Goal: Task Accomplishment & Management: Use online tool/utility

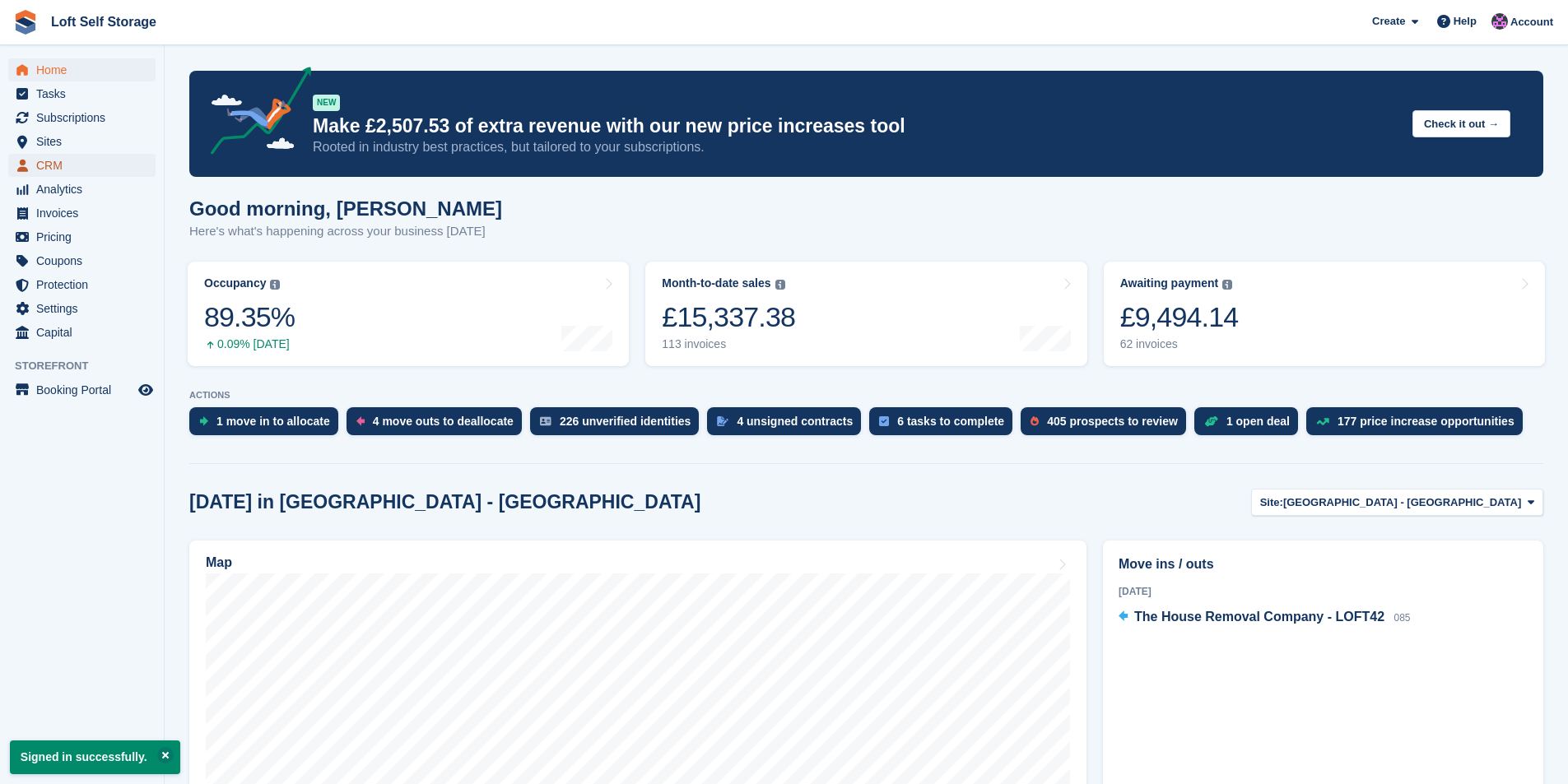
click at [52, 163] on span "CRM" at bounding box center [85, 165] width 99 height 23
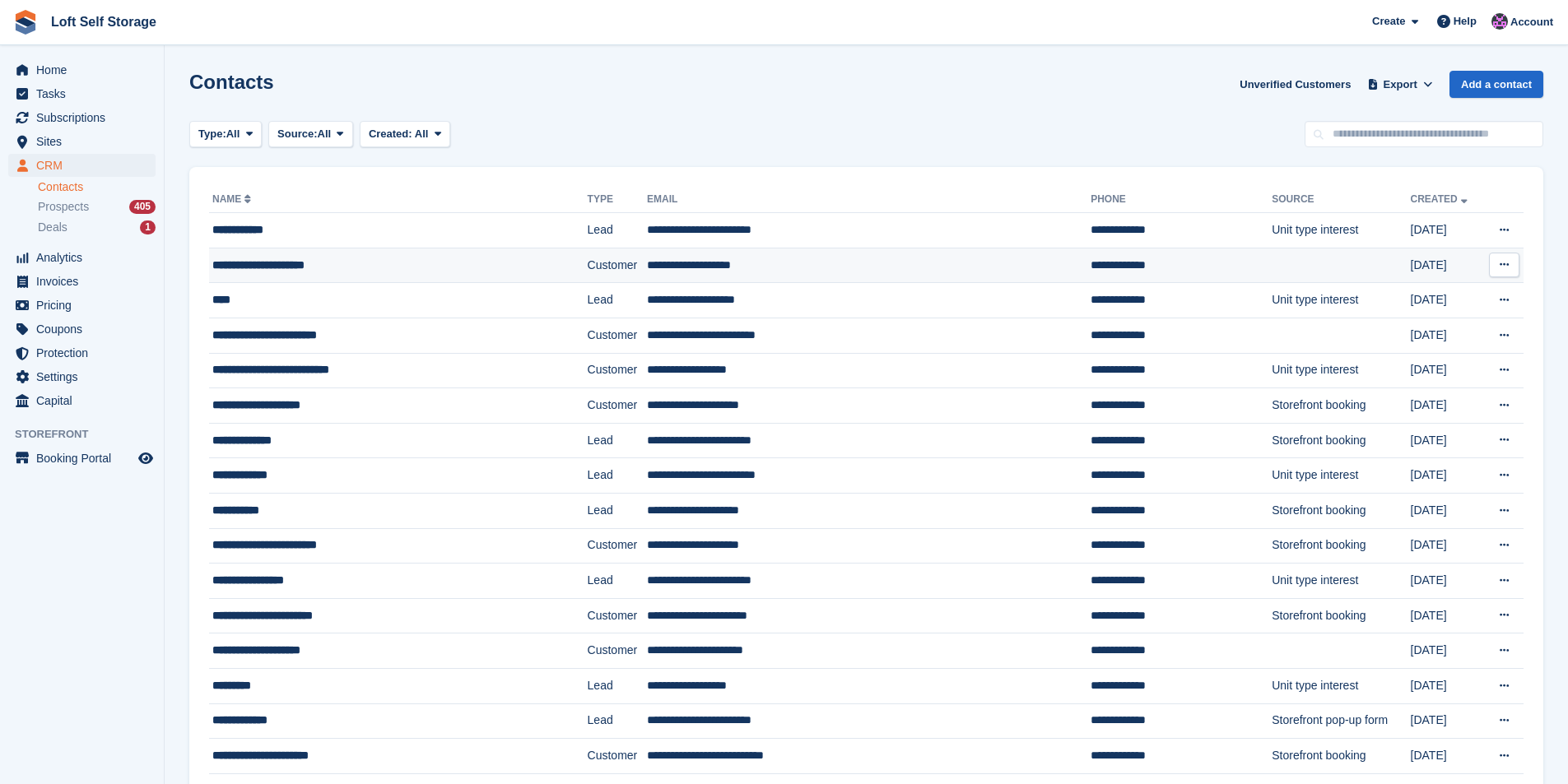
click at [280, 260] on div "**********" at bounding box center [369, 266] width 314 height 17
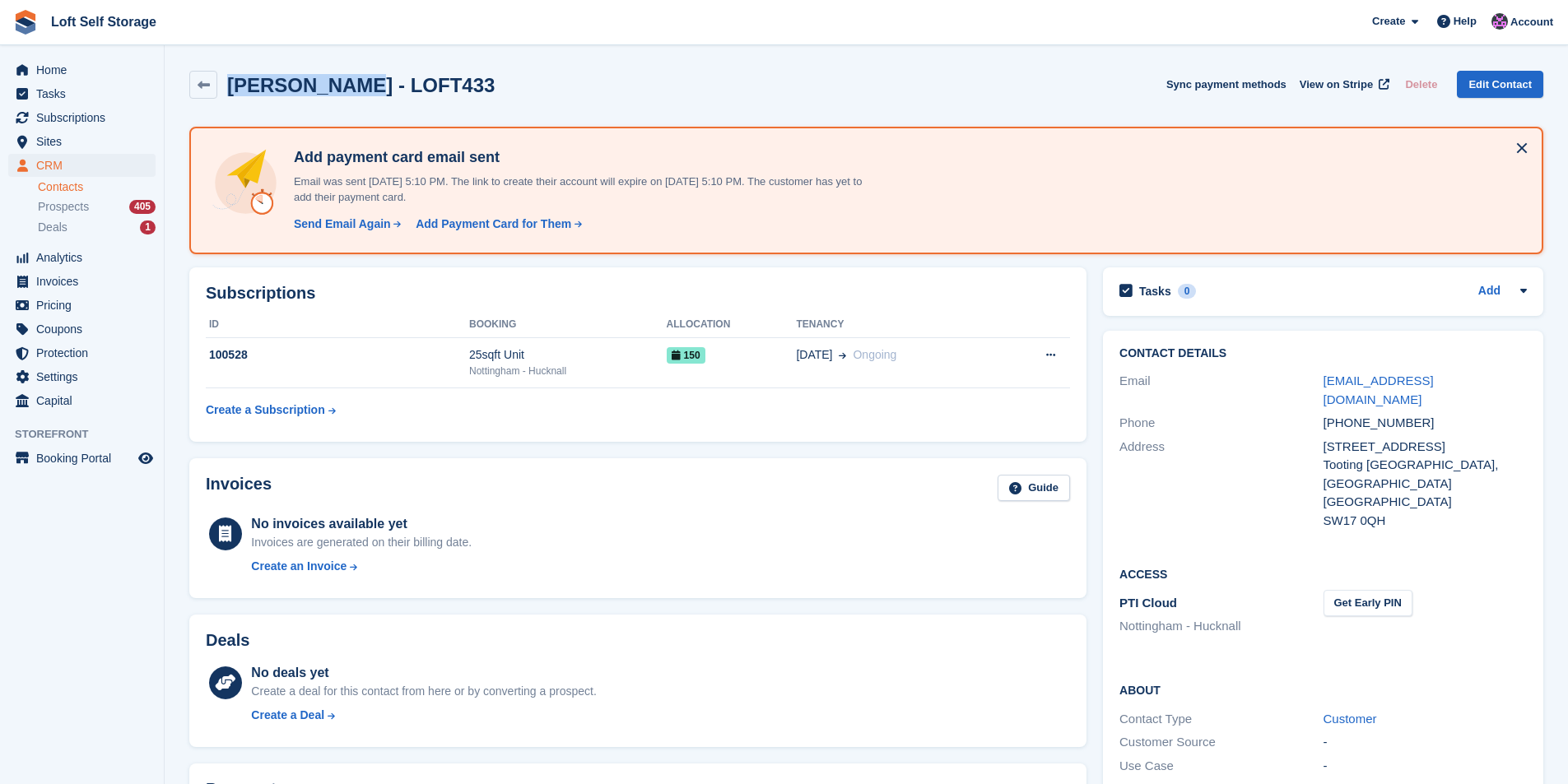
drag, startPoint x: 352, startPoint y: 87, endPoint x: 231, endPoint y: 99, distance: 121.6
click at [231, 99] on div "Miriam Swaby - LOFT433 Sync payment methods View on Stripe Delete Edit Contact" at bounding box center [866, 88] width 1370 height 51
copy h2 "Miriam Swaby"
drag, startPoint x: 1404, startPoint y: 427, endPoint x: 1326, endPoint y: 430, distance: 78.1
click at [1326, 438] on div "67 Gilbey Road" at bounding box center [1425, 448] width 203 height 19
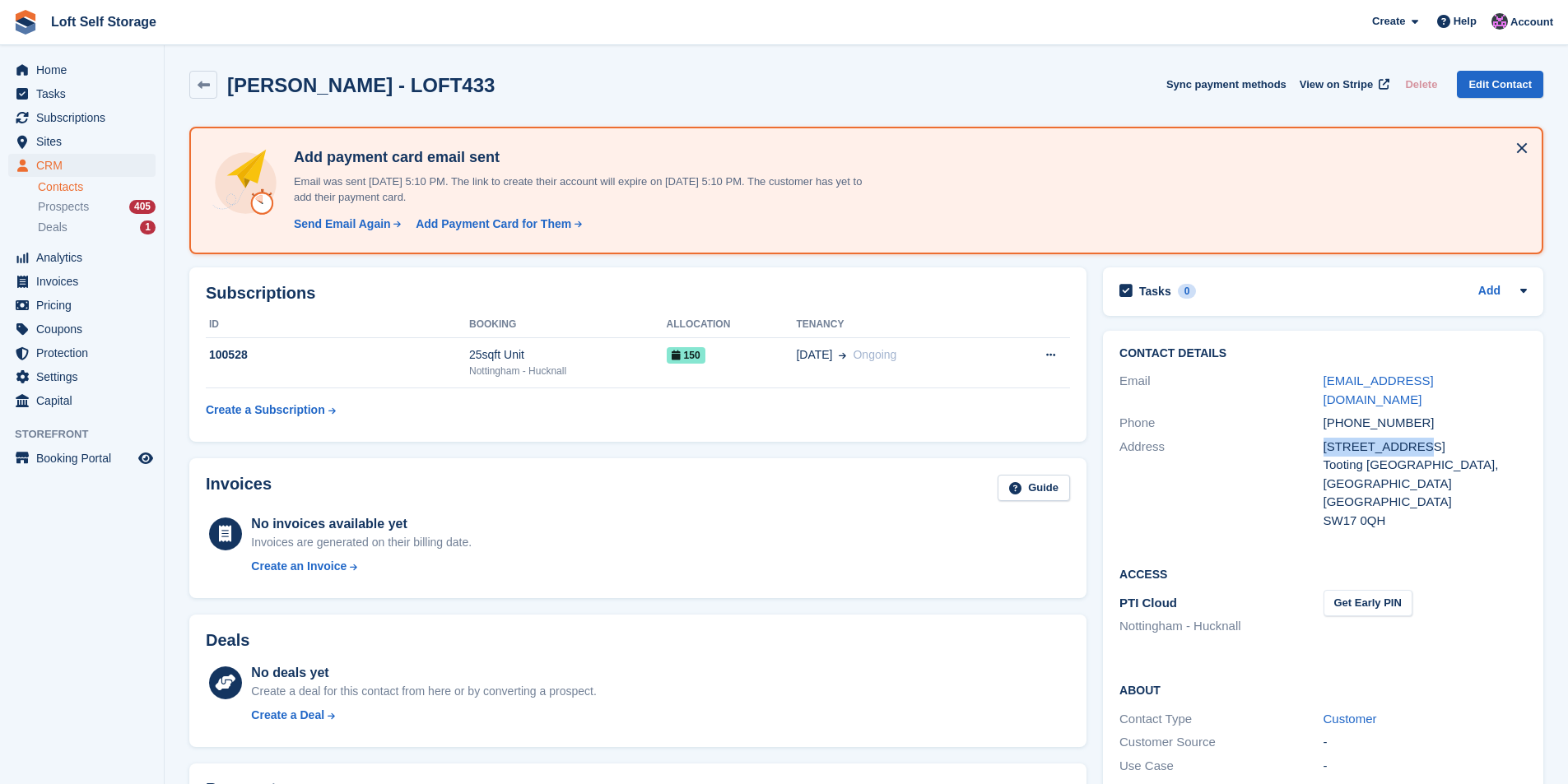
copy div "67 Gilbey Road"
drag, startPoint x: 1412, startPoint y: 404, endPoint x: 1326, endPoint y: 404, distance: 86.0
click at [1326, 413] on div "+447954522028" at bounding box center [1425, 423] width 203 height 19
copy div "+447954522028"
click at [1396, 455] on div "Tooting Broadway, London" at bounding box center [1425, 474] width 203 height 37
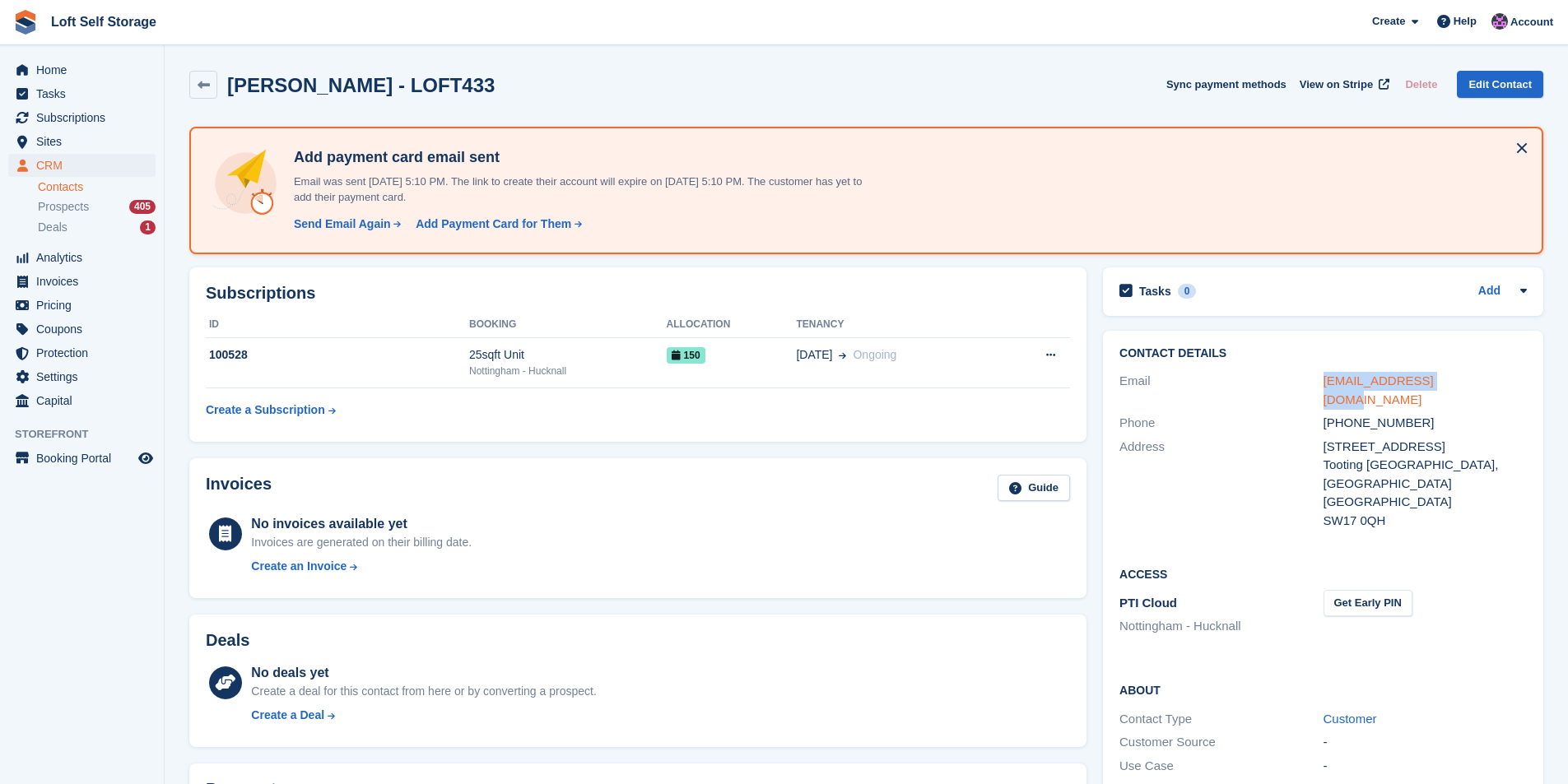
drag, startPoint x: 1455, startPoint y: 381, endPoint x: 1325, endPoint y: 377, distance: 130.1
click at [1325, 377] on div "blknanny17@gmail.com" at bounding box center [1425, 390] width 203 height 37
copy link "blknanny17@gmail.com"
click at [206, 87] on icon at bounding box center [204, 85] width 12 height 12
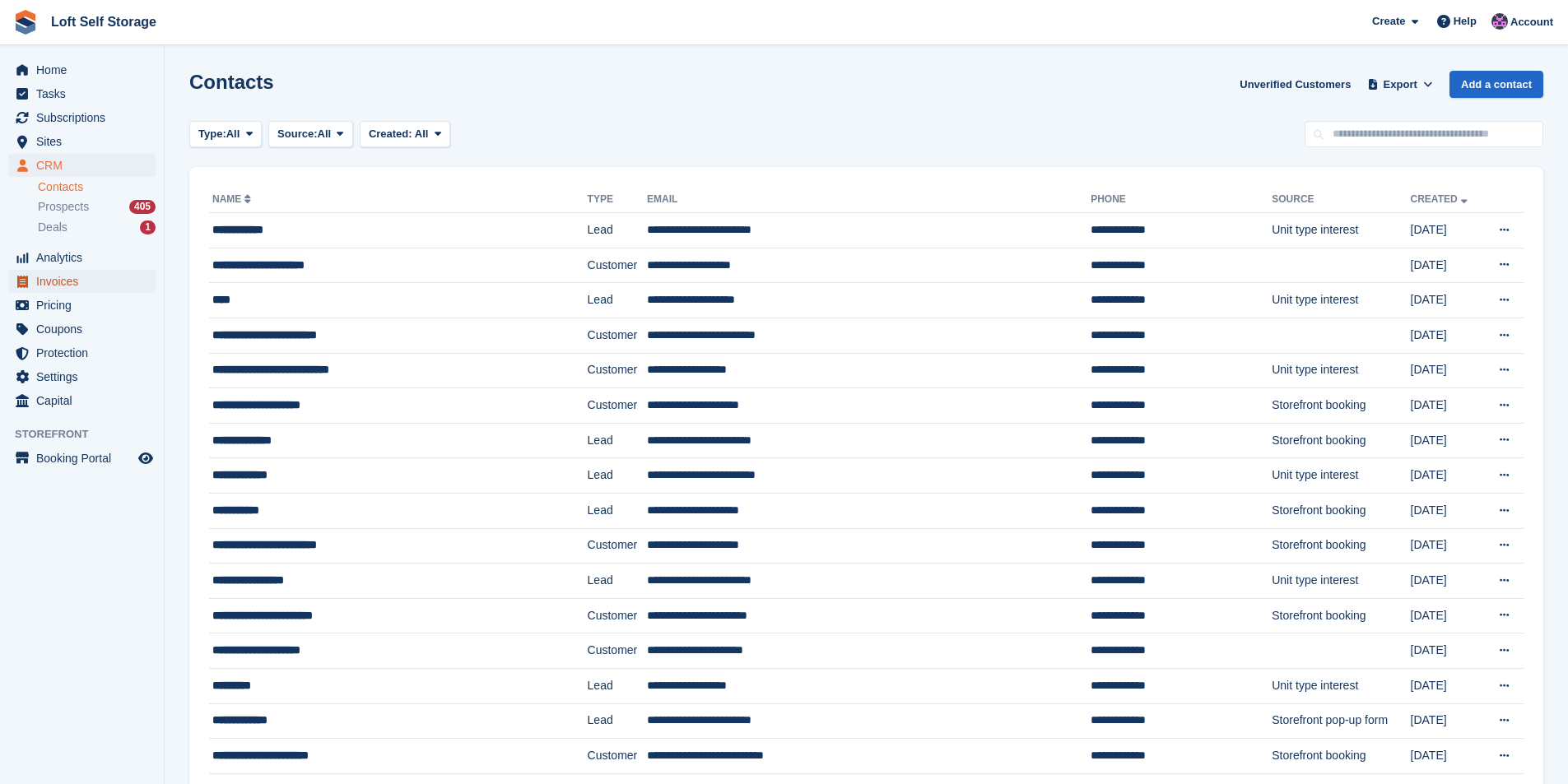
click at [49, 276] on span "Invoices" at bounding box center [85, 281] width 99 height 23
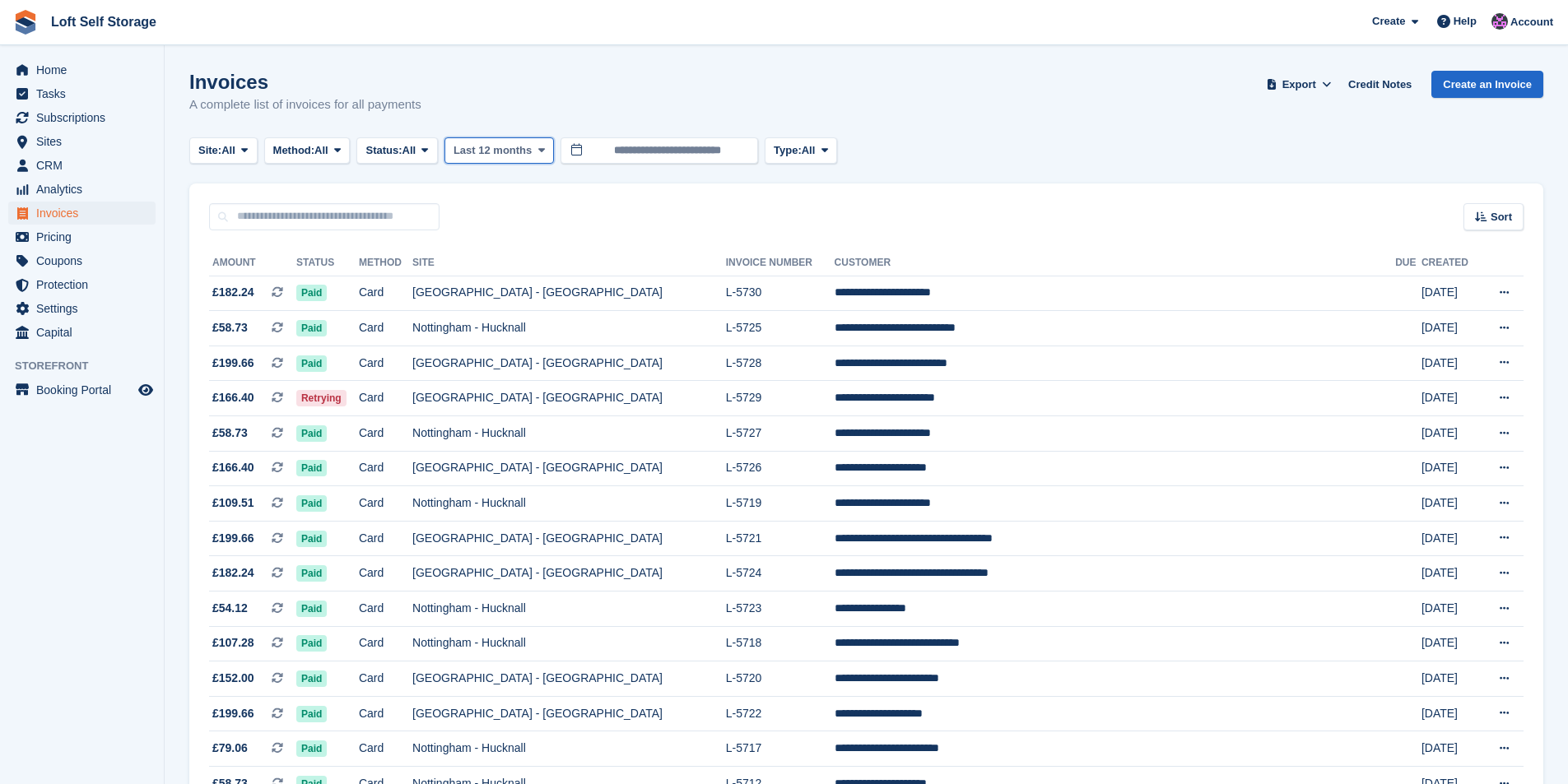
click at [498, 155] on span "Last 12 months" at bounding box center [492, 150] width 78 height 17
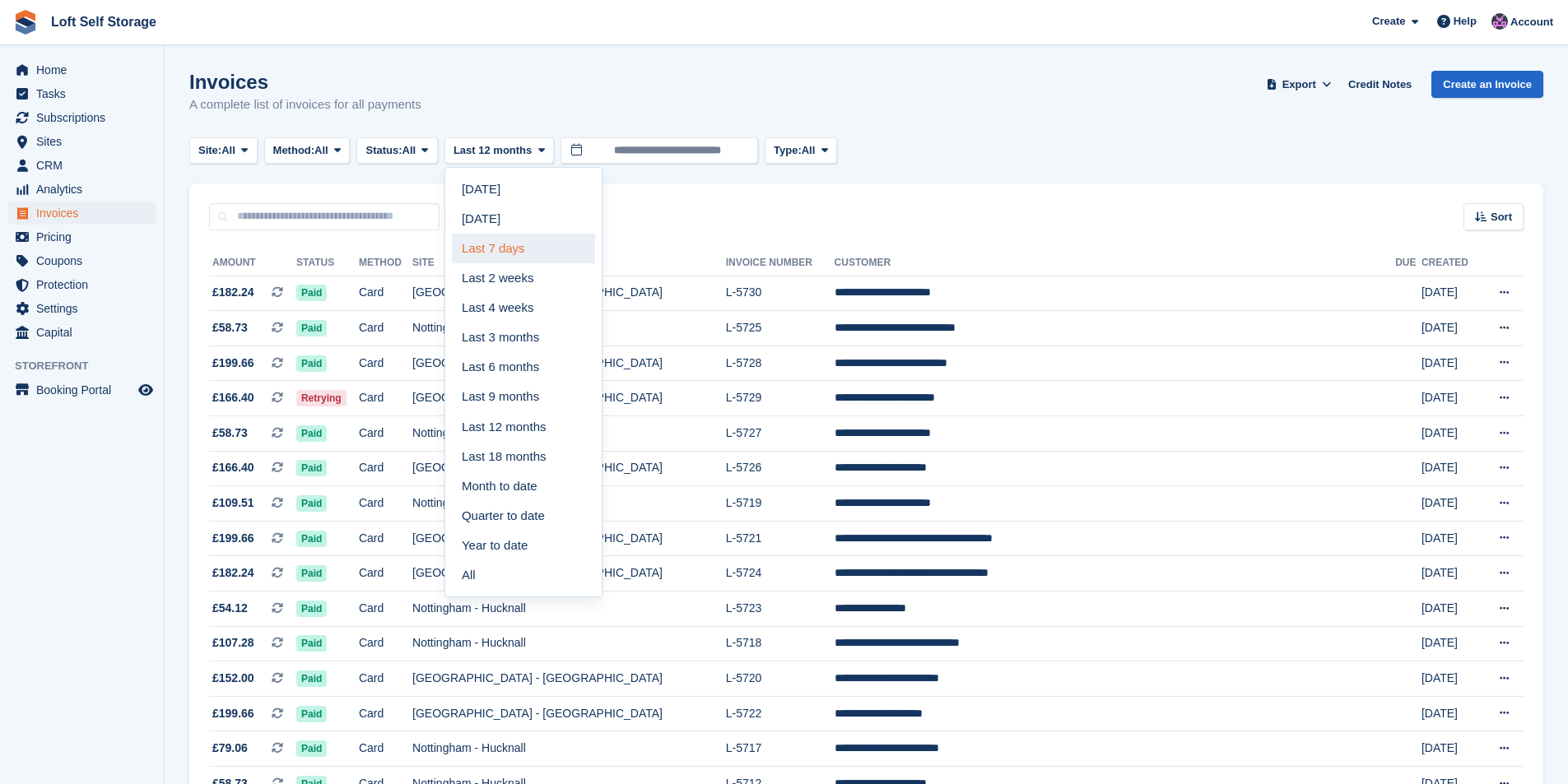
click at [500, 239] on link "Last 7 days" at bounding box center [524, 248] width 143 height 30
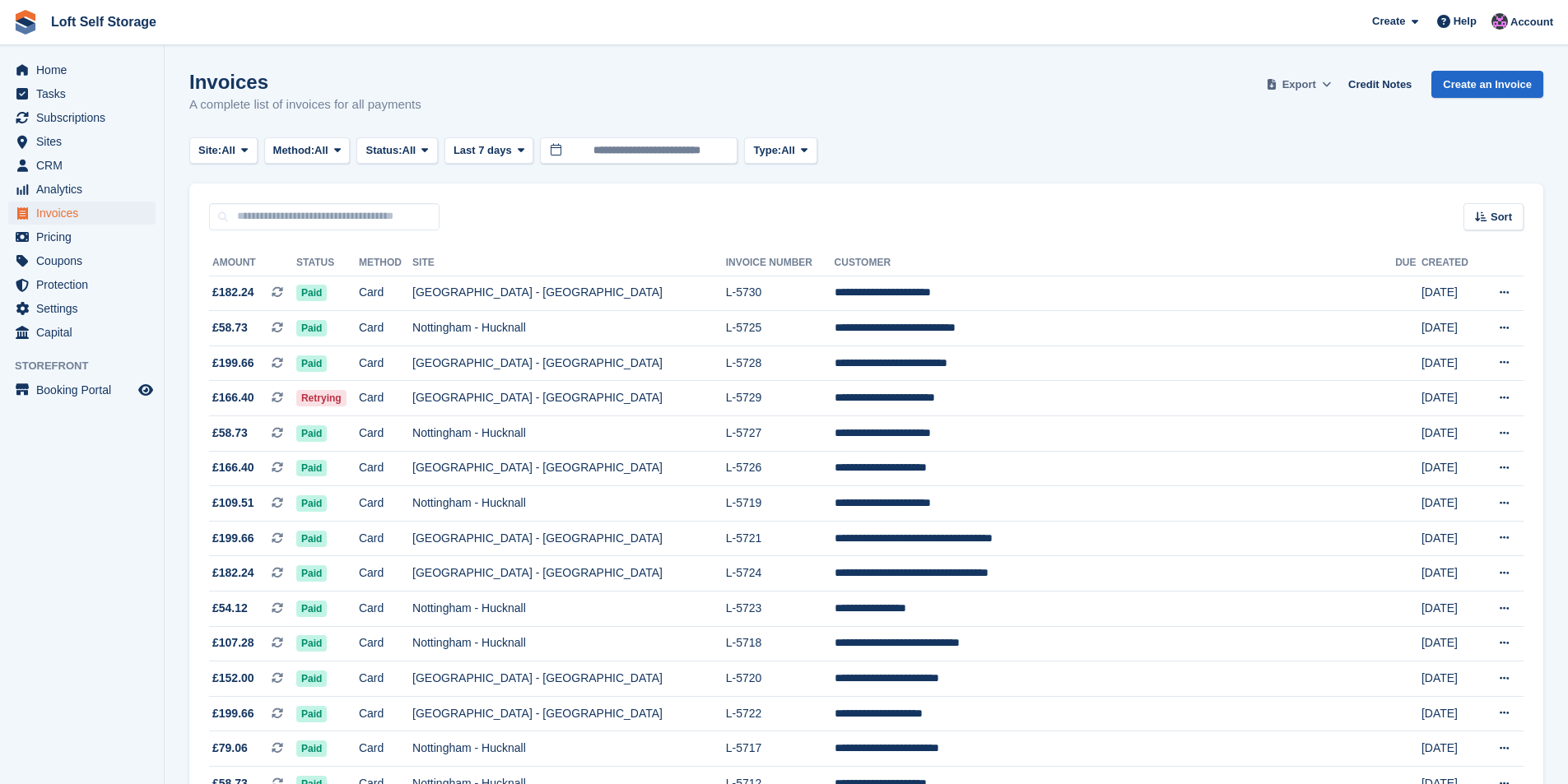
click at [1316, 87] on span "Export" at bounding box center [1299, 85] width 34 height 17
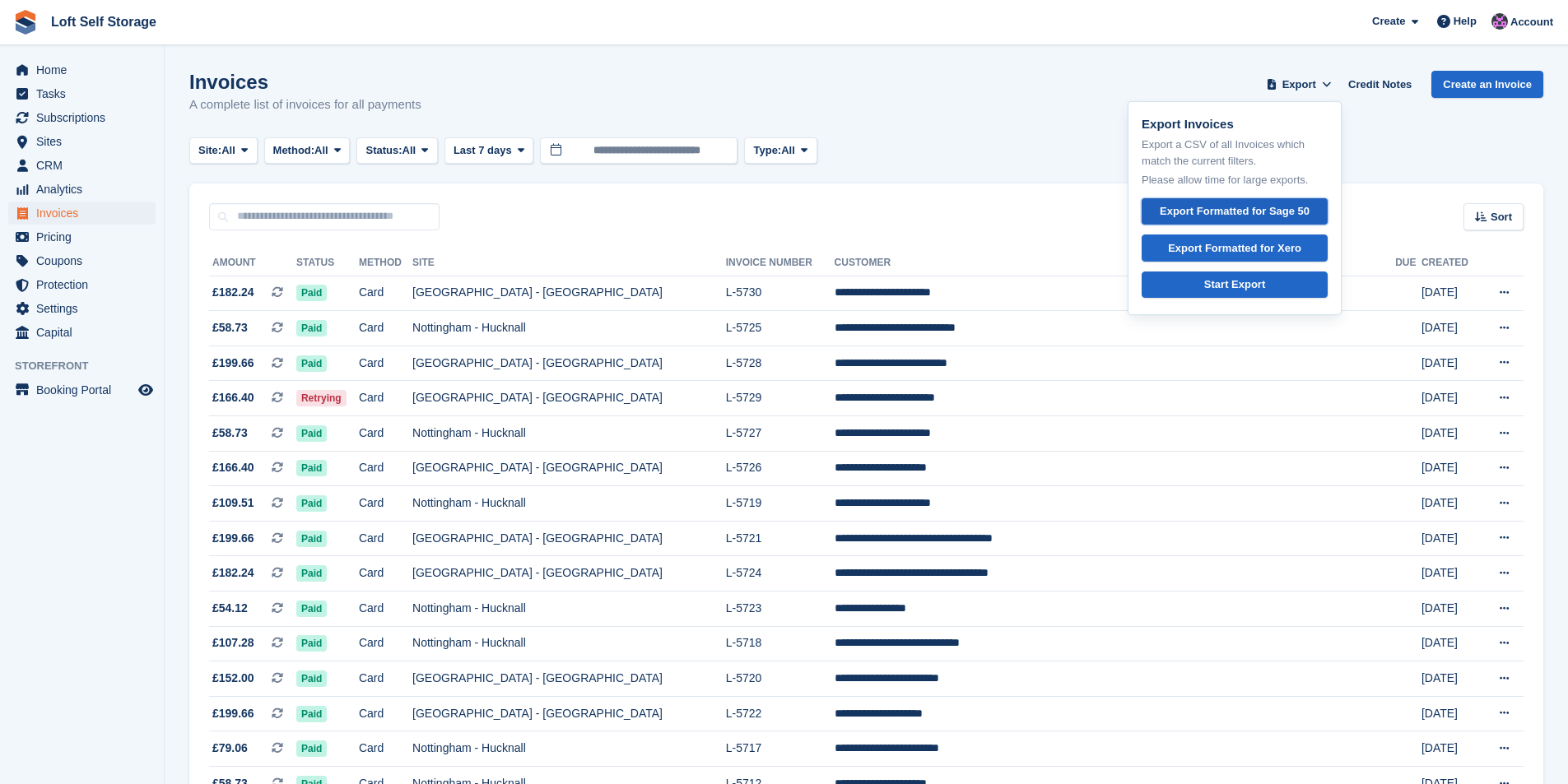
click at [1248, 212] on div "Export Formatted for Sage 50" at bounding box center [1234, 211] width 150 height 17
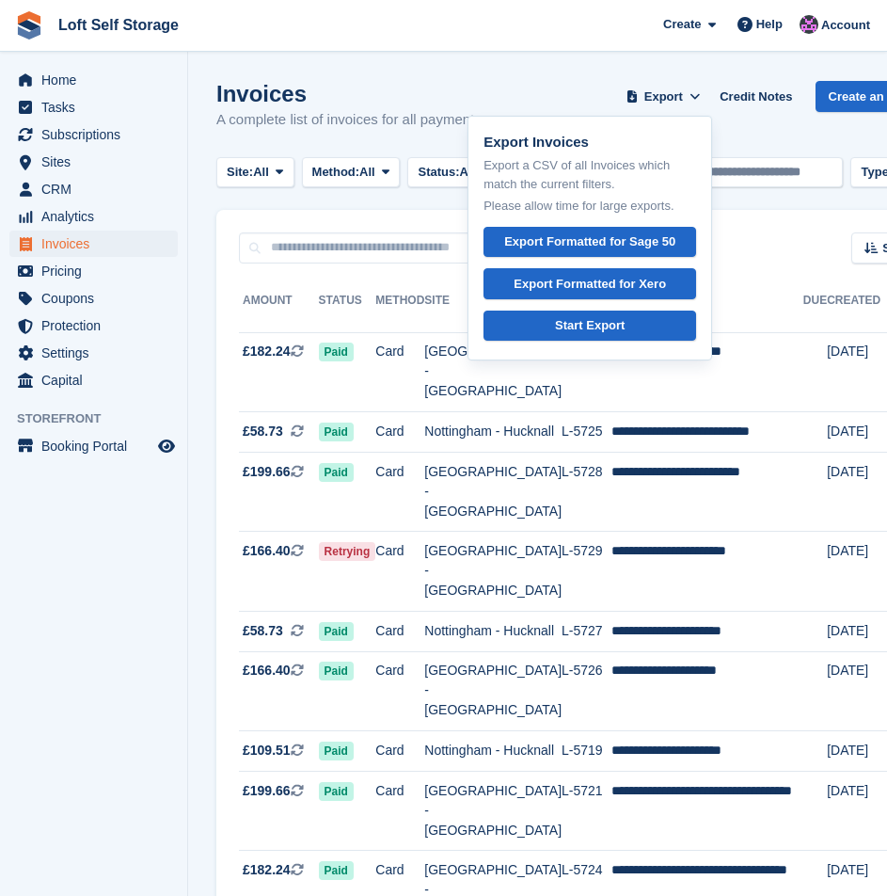
click at [553, 96] on div "Invoices A complete list of invoices for all payments Export Export Invoices Ex…" at bounding box center [579, 117] width 727 height 72
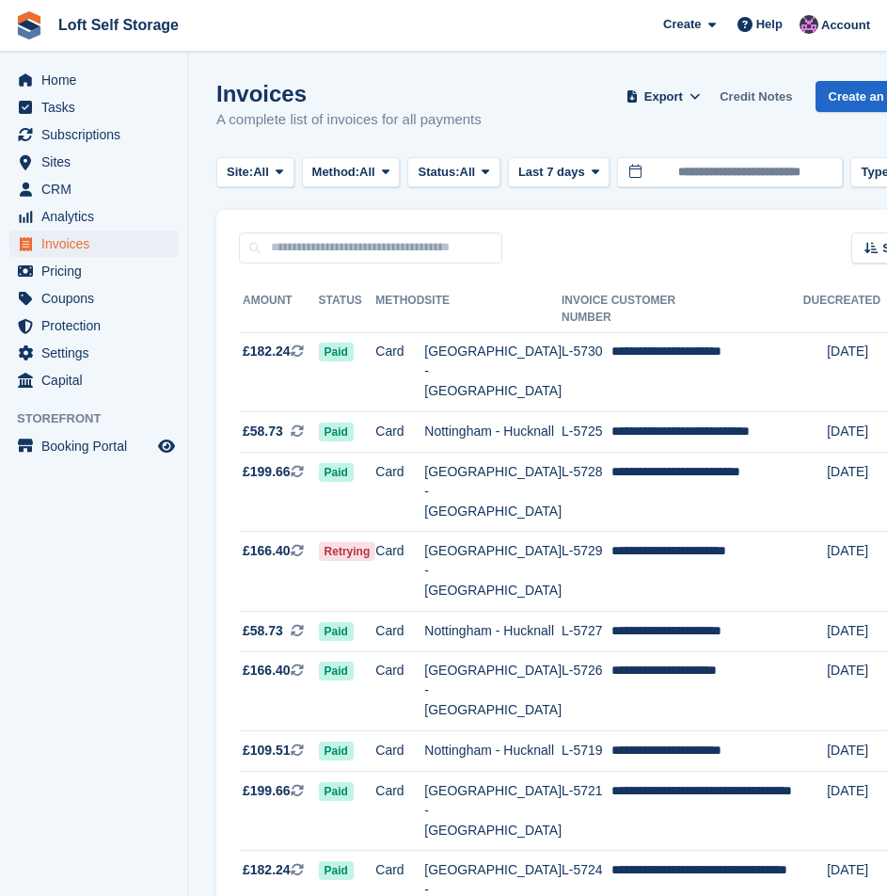
click at [780, 92] on link "Credit Notes" at bounding box center [756, 96] width 88 height 31
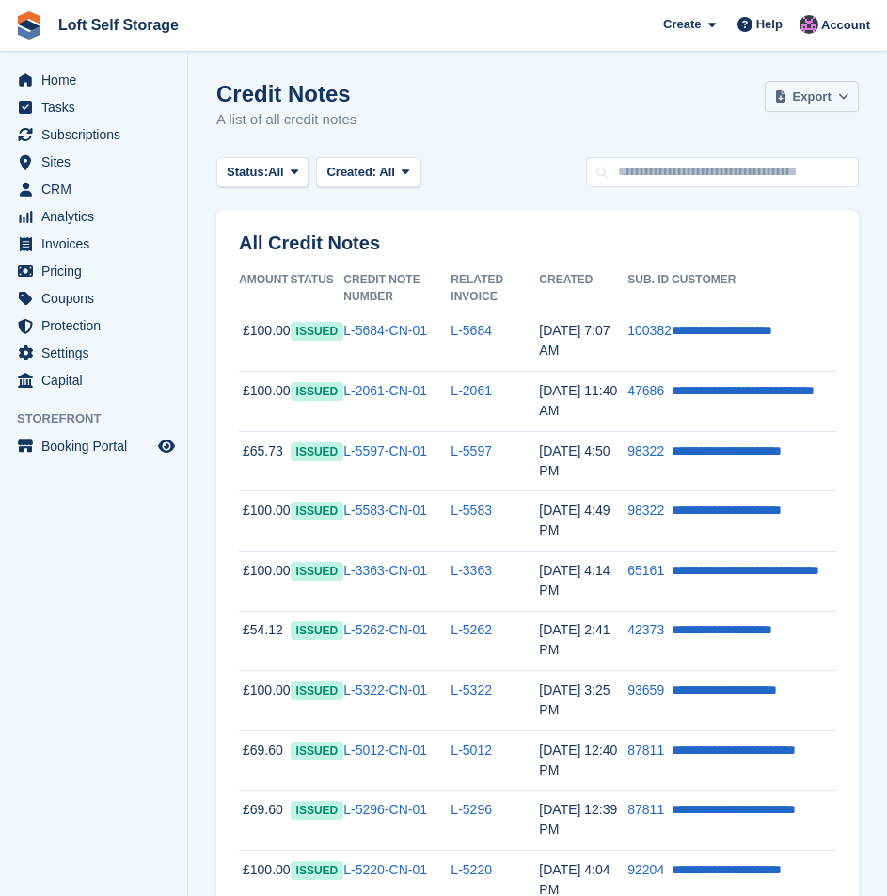
click at [827, 110] on button "Export" at bounding box center [812, 96] width 94 height 31
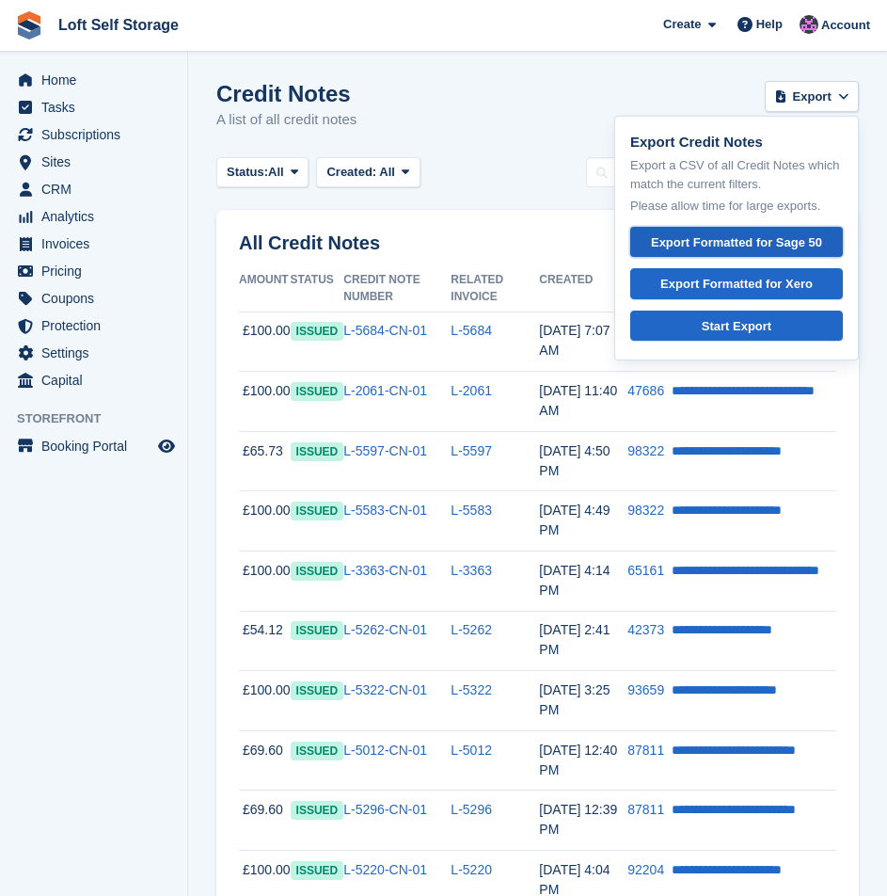
click at [711, 232] on link "Export Formatted for Sage 50" at bounding box center [737, 242] width 213 height 31
click at [652, 90] on div "Credit Notes A list of all credit notes Export Export Credit Notes Export a CSV…" at bounding box center [537, 117] width 643 height 72
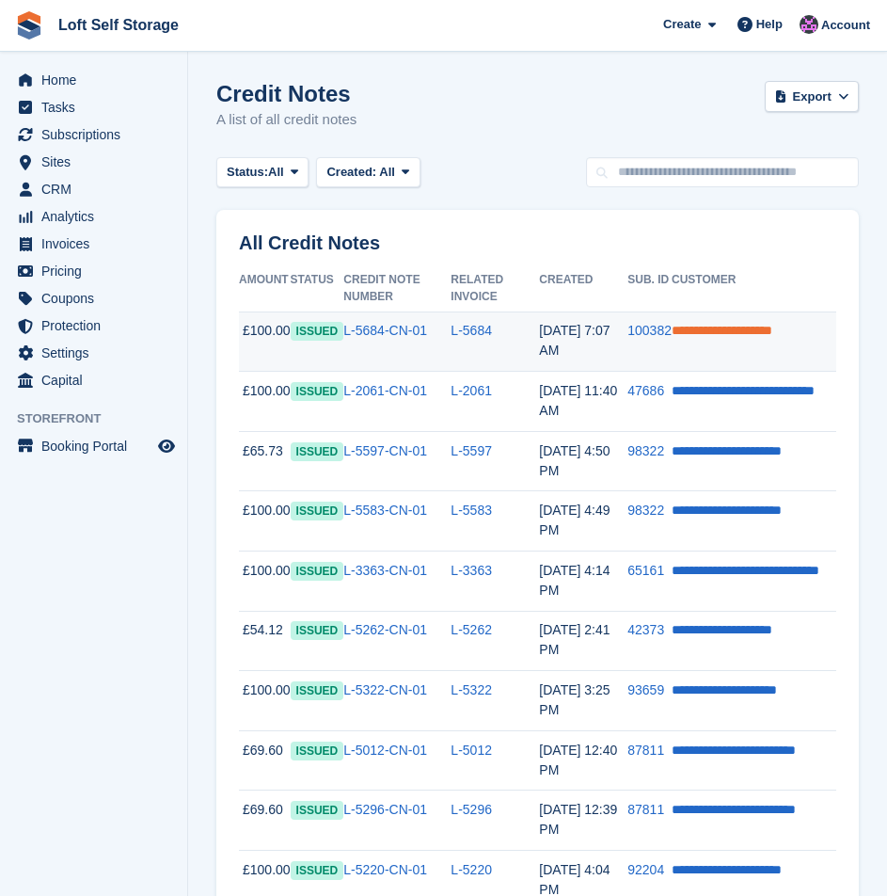
click at [755, 334] on link "**********" at bounding box center [722, 330] width 101 height 13
